Goal: Obtain resource: Download file/media

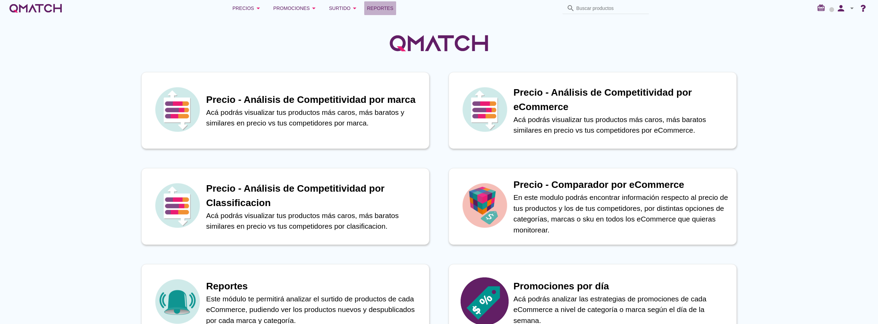
click at [382, 8] on span "Reportes" at bounding box center [380, 8] width 26 height 8
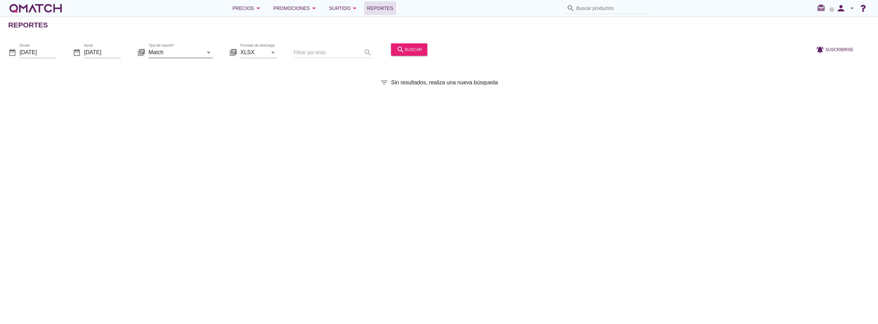
click at [165, 53] on input "Match" at bounding box center [175, 52] width 55 height 11
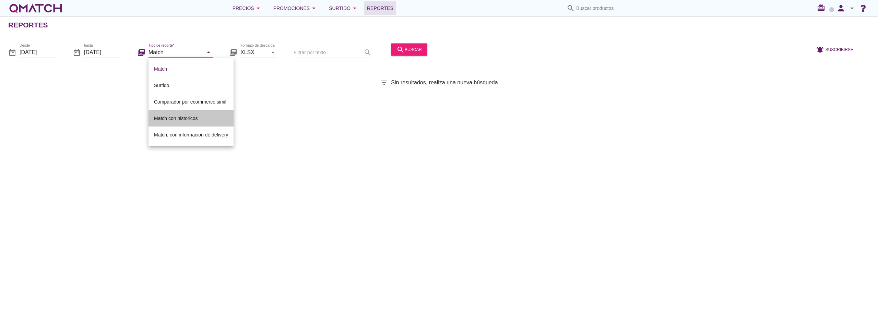
drag, startPoint x: 172, startPoint y: 121, endPoint x: 181, endPoint y: 116, distance: 10.2
click at [172, 121] on div "Match con historicos" at bounding box center [191, 118] width 74 height 8
type input "Match con historicos"
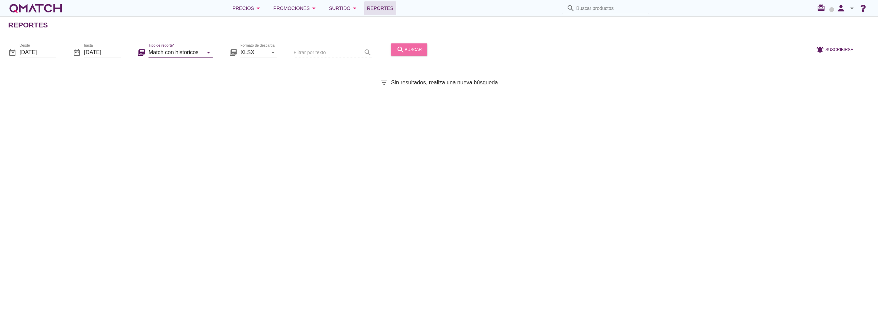
click at [415, 53] on div "search buscar" at bounding box center [408, 49] width 25 height 8
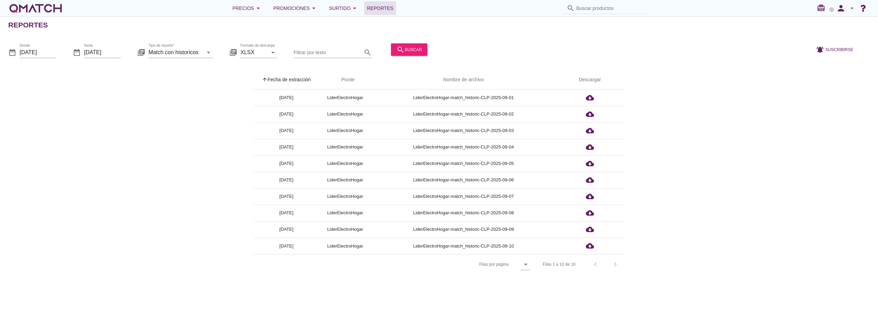
click at [848, 8] on icon "arrow_drop_down" at bounding box center [852, 8] width 8 height 8
click at [835, 47] on div "Preferencias de aplicación" at bounding box center [834, 42] width 58 height 16
radio input "true"
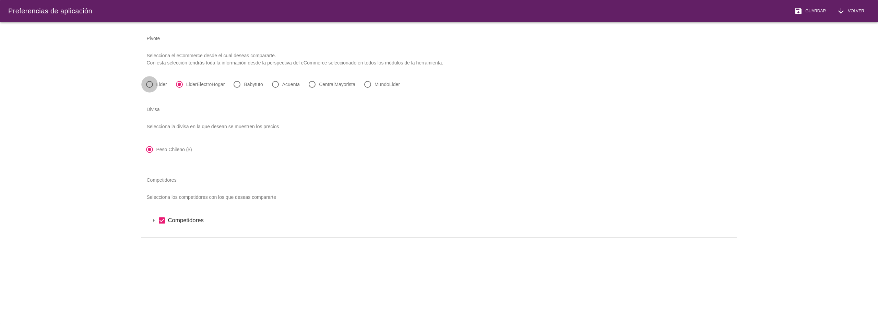
click at [154, 86] on div at bounding box center [150, 85] width 12 height 12
radio input "true"
click at [820, 6] on button "save Guardar" at bounding box center [810, 11] width 43 height 22
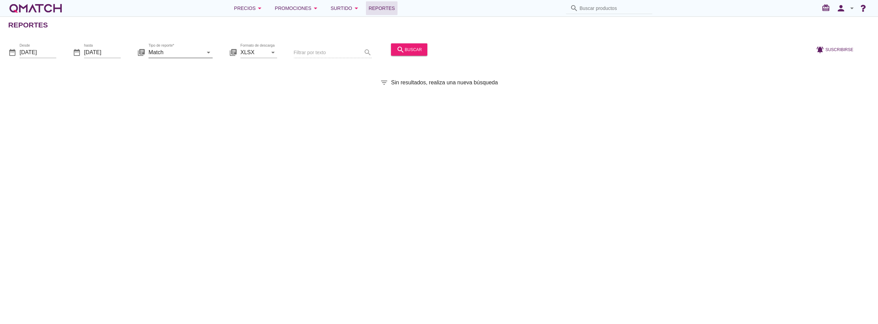
click at [178, 56] on input "Match" at bounding box center [175, 52] width 55 height 11
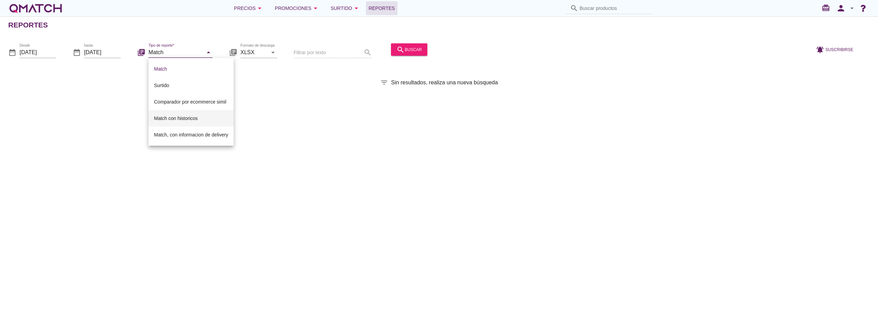
click at [180, 116] on div "Match con historicos" at bounding box center [191, 118] width 74 height 8
type input "Match con historicos"
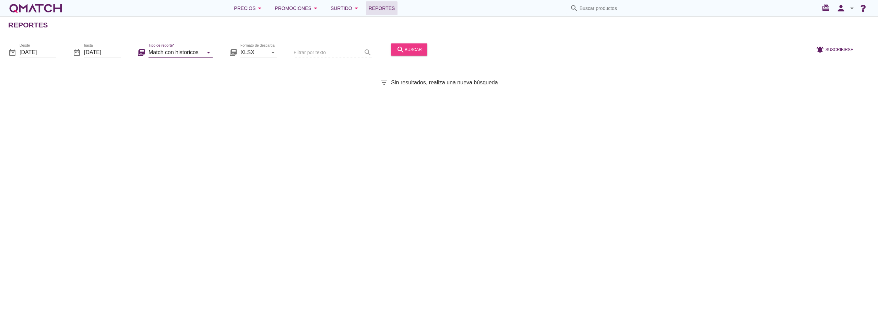
click at [413, 50] on div "search buscar" at bounding box center [408, 49] width 25 height 8
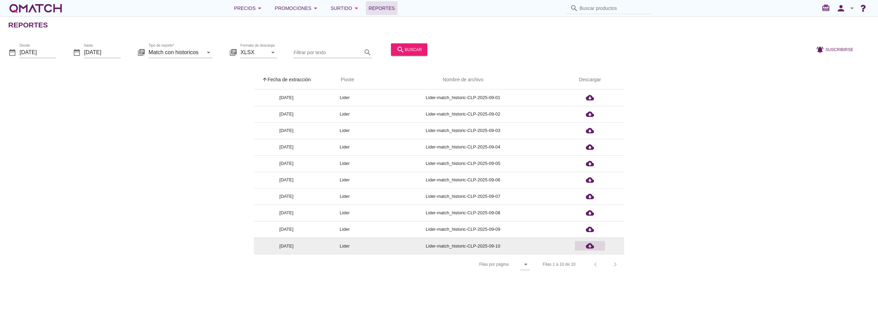
click at [587, 248] on icon "cloud_download" at bounding box center [590, 246] width 8 height 8
click at [854, 10] on icon "arrow_drop_down" at bounding box center [852, 8] width 8 height 8
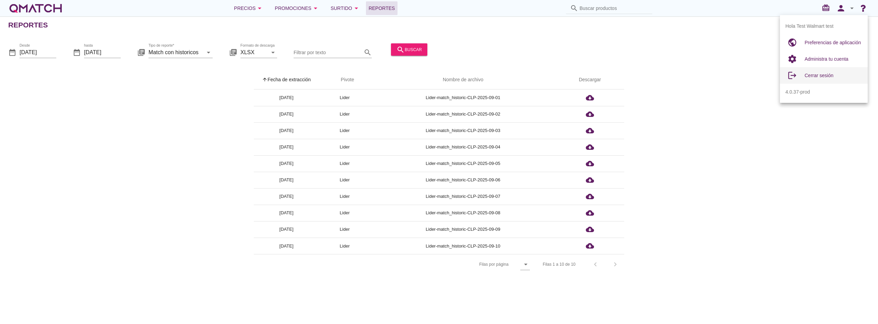
click at [829, 77] on span "Cerrar sesión" at bounding box center [819, 75] width 29 height 5
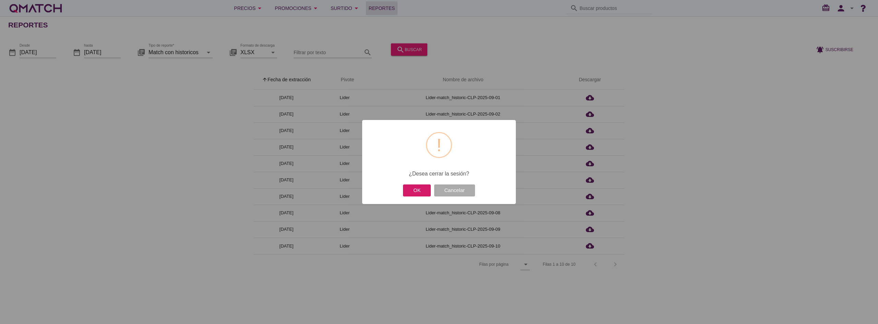
click at [419, 188] on button "OK" at bounding box center [417, 190] width 28 height 12
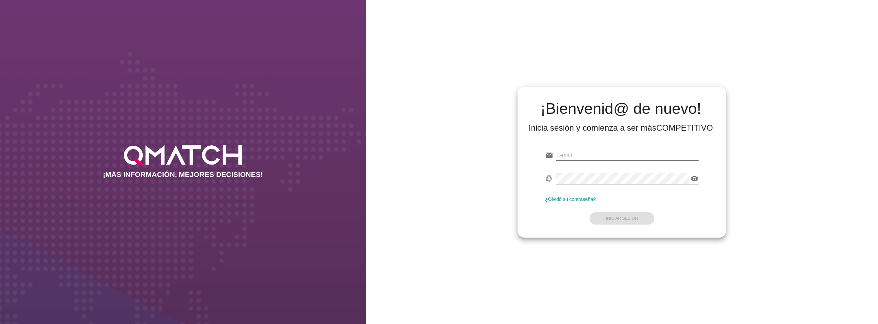
click at [608, 153] on input "email" at bounding box center [627, 155] width 142 height 11
type input "[EMAIL_ADDRESS][DOMAIN_NAME][PERSON_NAME]"
click at [641, 217] on button "Iniciar Sesión" at bounding box center [622, 218] width 65 height 12
